Goal: Information Seeking & Learning: Learn about a topic

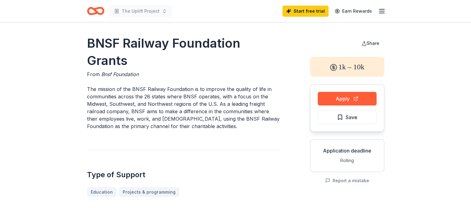
click at [98, 8] on icon "Home" at bounding box center [99, 11] width 10 height 6
click at [380, 13] on icon "button" at bounding box center [381, 10] width 7 height 7
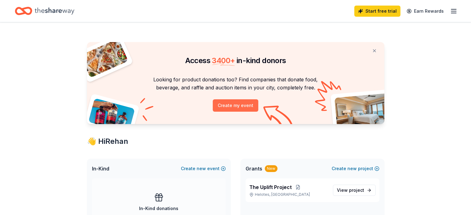
scroll to position [124, 0]
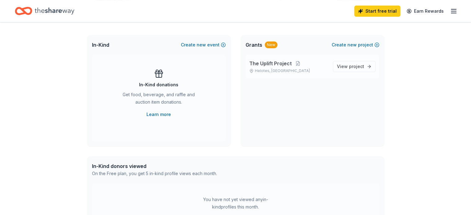
click at [347, 74] on div "The Uplift Project [GEOGRAPHIC_DATA], [GEOGRAPHIC_DATA] View project" at bounding box center [313, 67] width 134 height 24
click at [348, 66] on span "View project" at bounding box center [350, 66] width 27 height 7
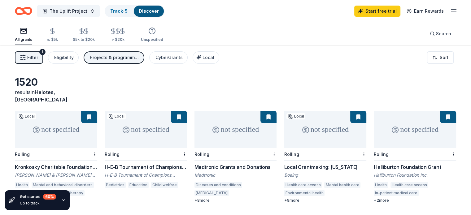
click at [124, 62] on button "Projects & programming, General operations, Education, Research" at bounding box center [114, 57] width 61 height 12
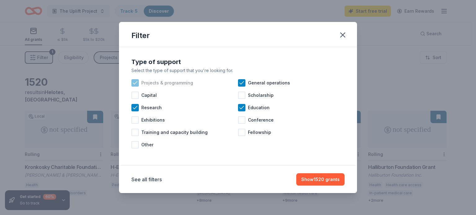
click at [139, 83] on div "Projects & programming" at bounding box center [184, 83] width 107 height 12
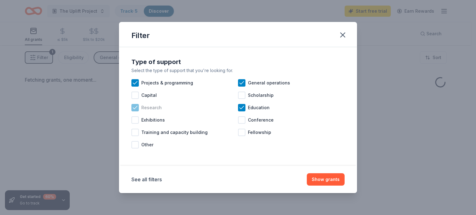
click at [149, 109] on span "Research" at bounding box center [151, 107] width 20 height 7
click at [264, 83] on span "General operations" at bounding box center [269, 82] width 42 height 7
click at [251, 107] on span "Education" at bounding box center [259, 107] width 22 height 7
click at [139, 84] on div "Projects & programming" at bounding box center [184, 83] width 107 height 12
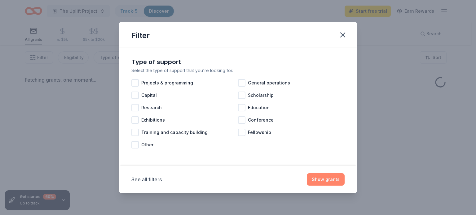
click at [322, 174] on button "Show grants" at bounding box center [326, 179] width 38 height 12
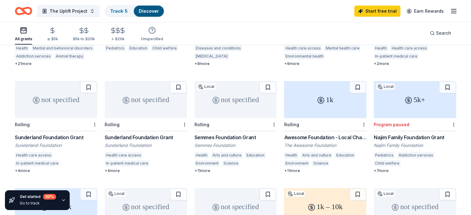
scroll to position [155, 0]
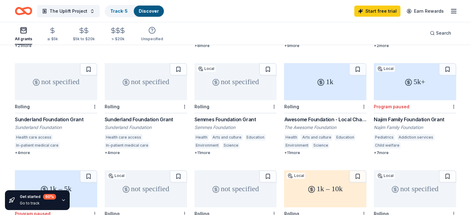
click at [298, 100] on div "Rolling" at bounding box center [325, 106] width 82 height 13
